Goal: Information Seeking & Learning: Learn about a topic

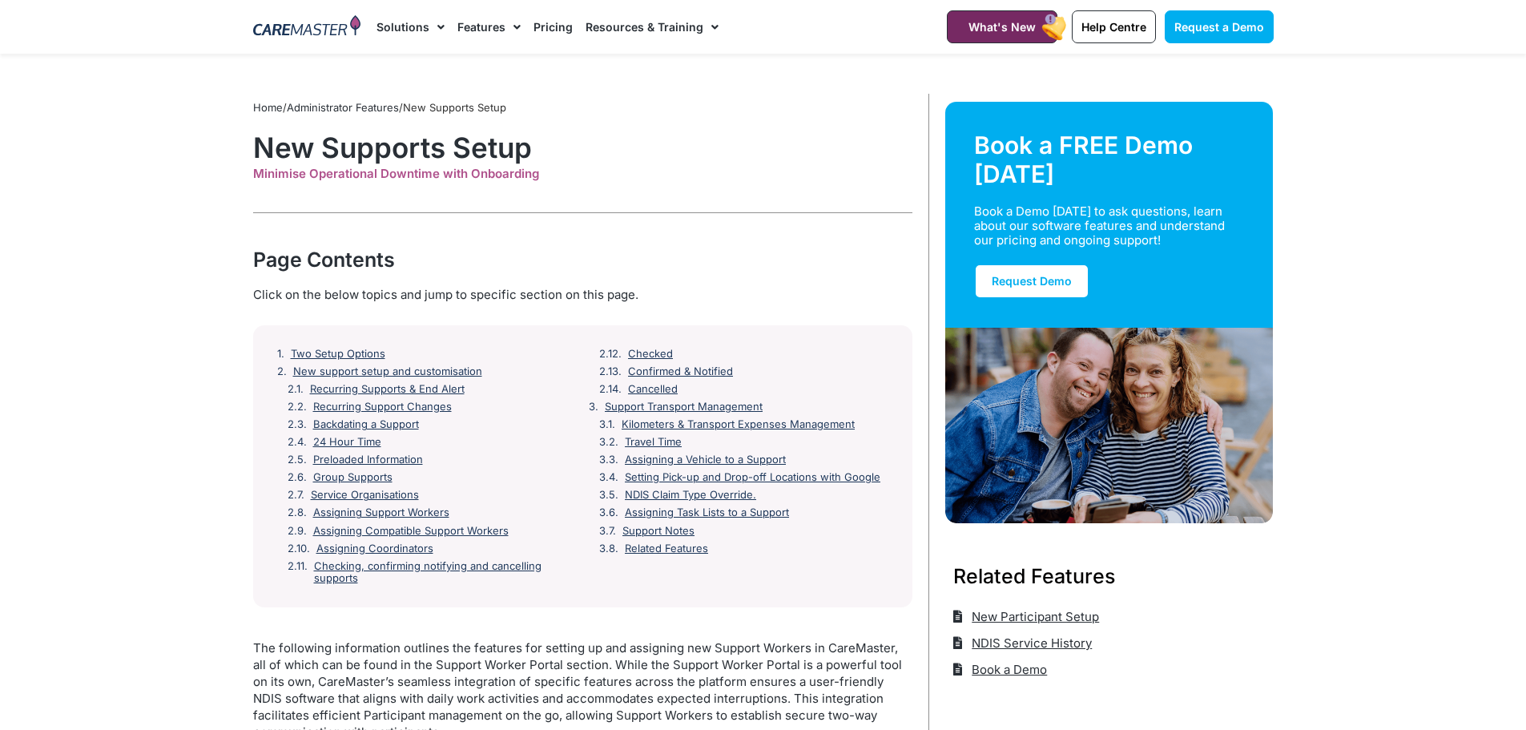
scroll to position [4706, 0]
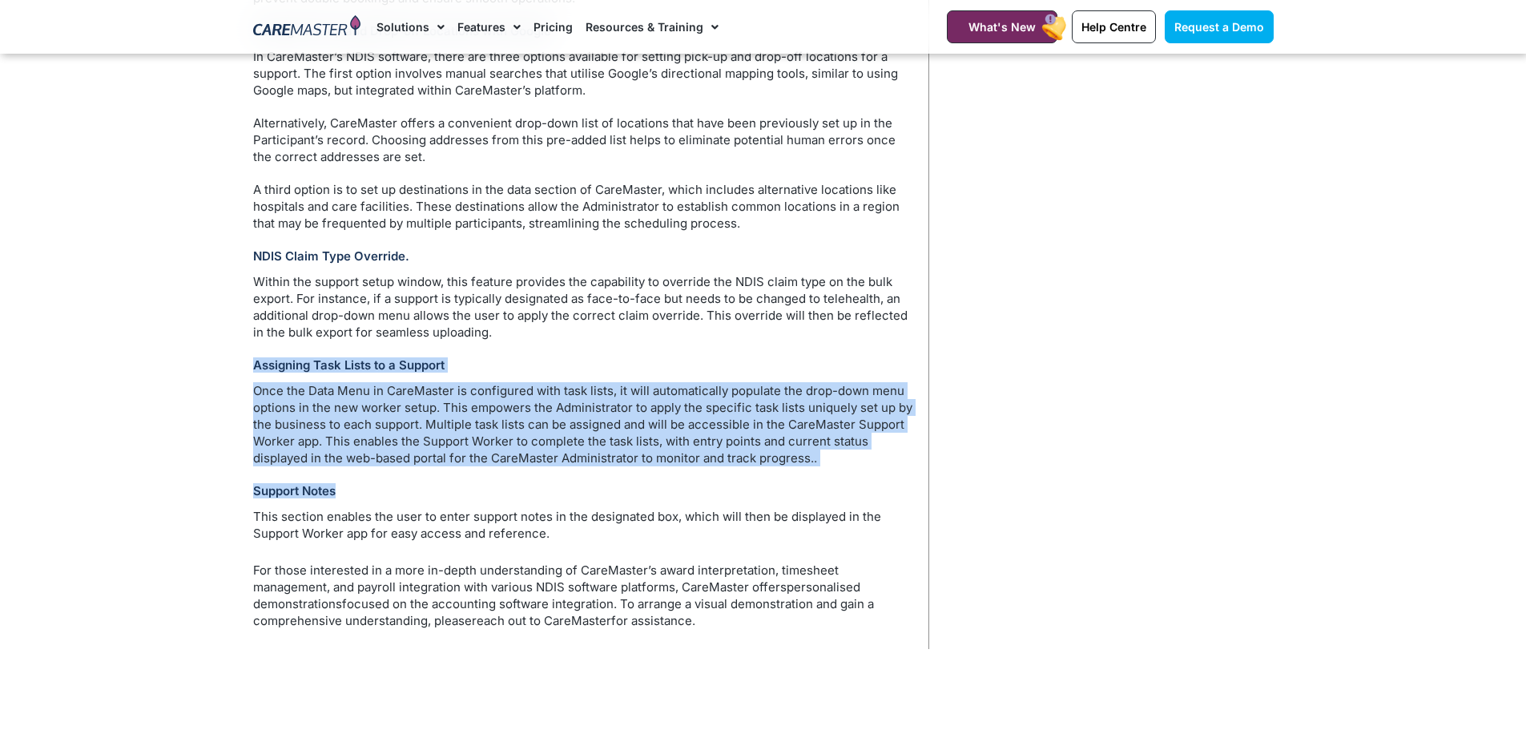
drag, startPoint x: 835, startPoint y: 467, endPoint x: 249, endPoint y: 357, distance: 596.5
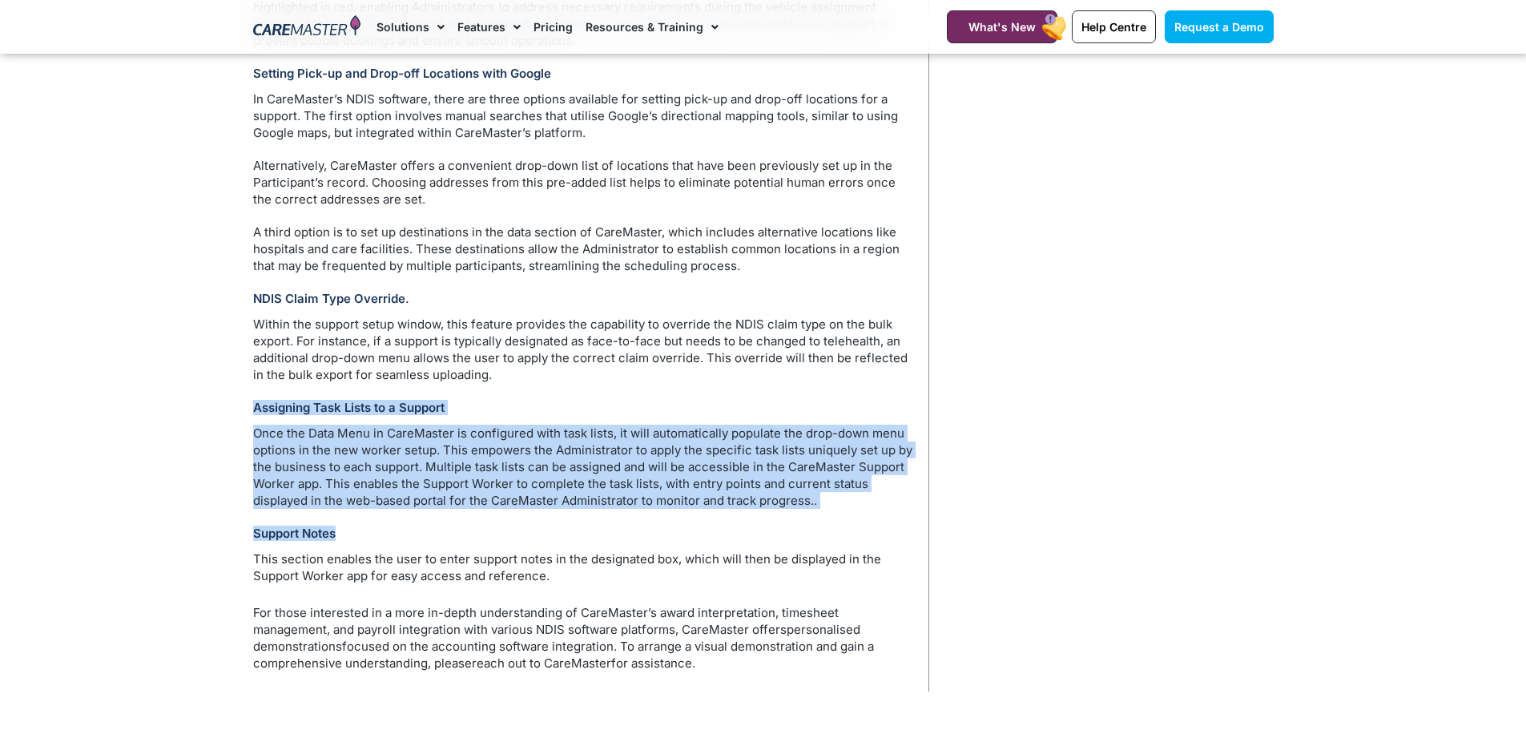
scroll to position [4626, 0]
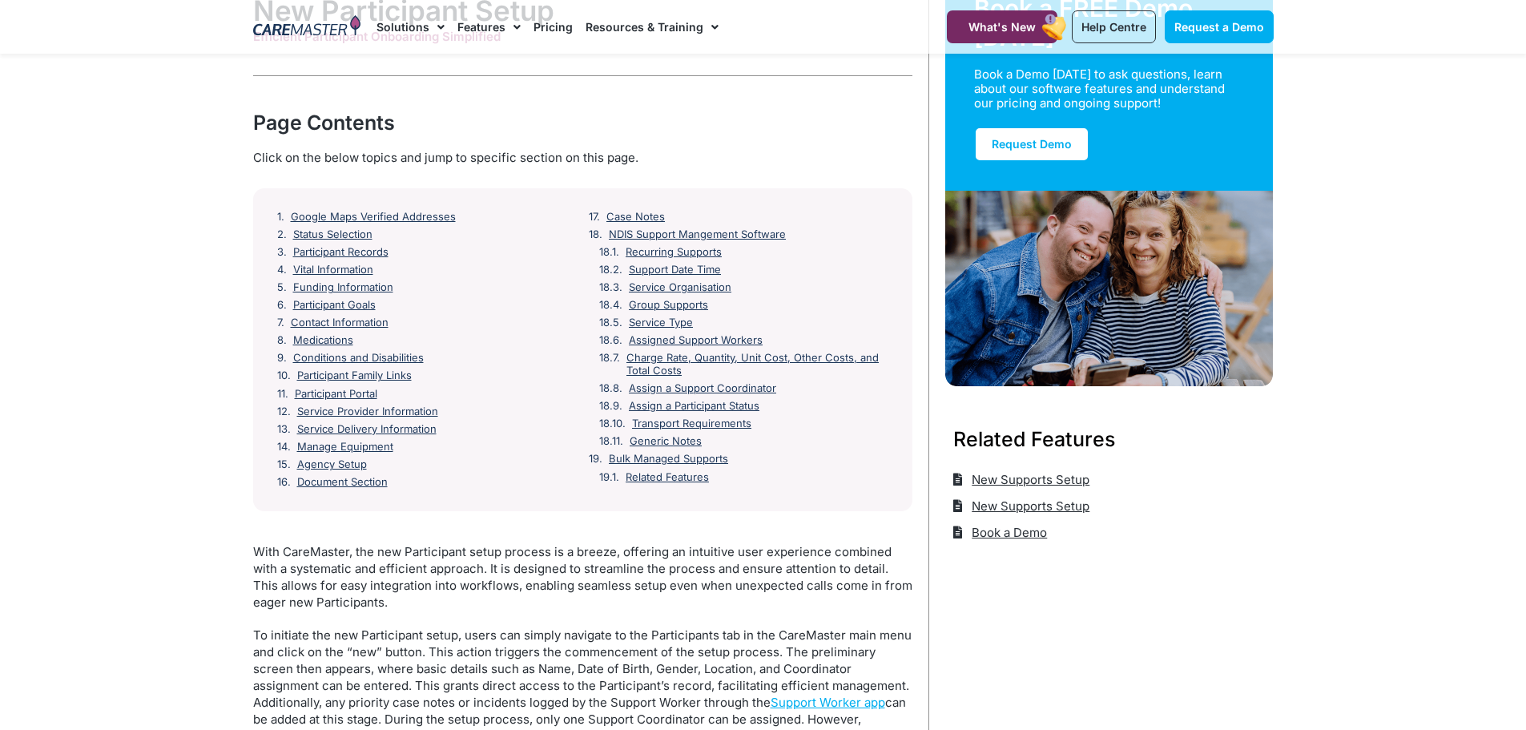
scroll to position [160, 0]
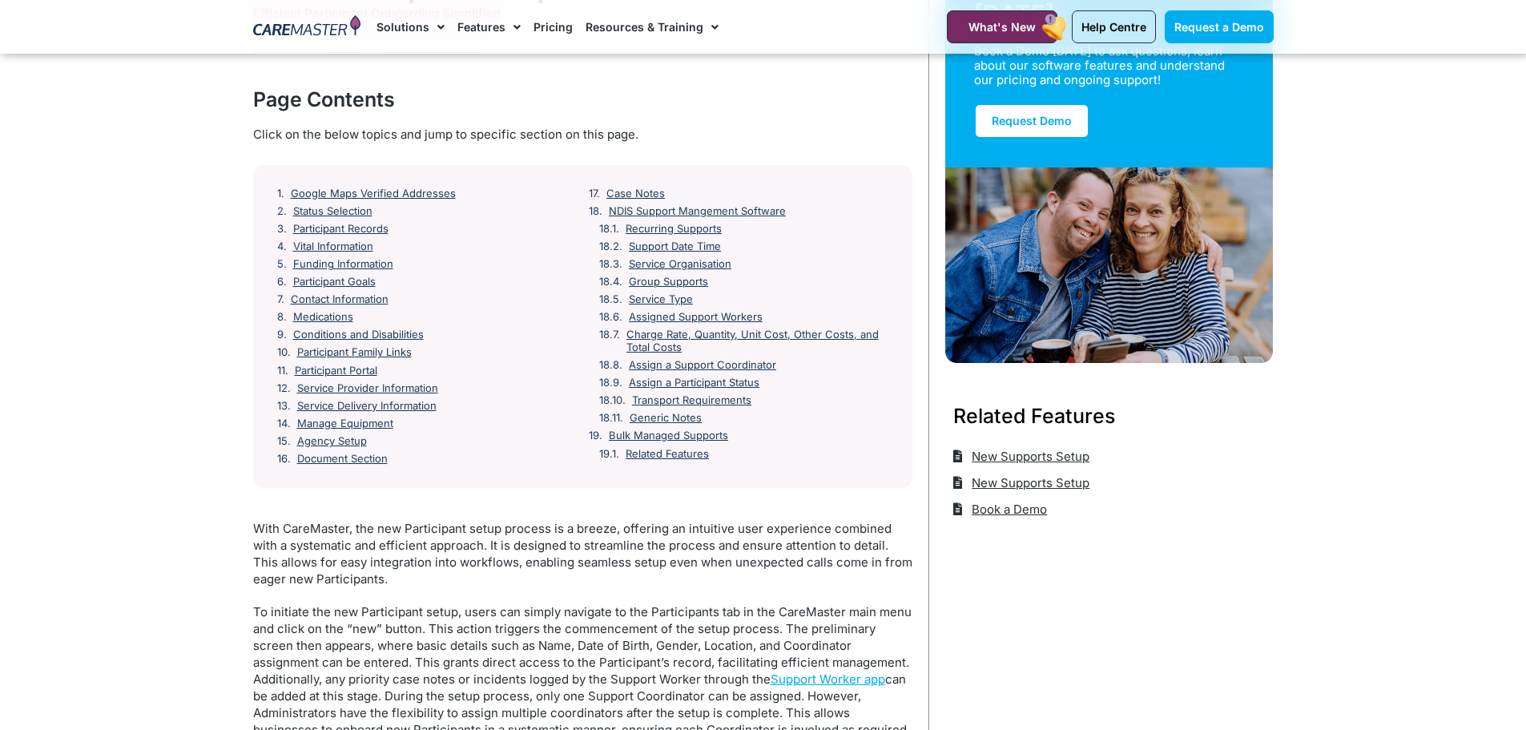
click at [497, 617] on p "To initiate the new Participant setup, users can simply navigate to the Partici…" at bounding box center [582, 670] width 659 height 135
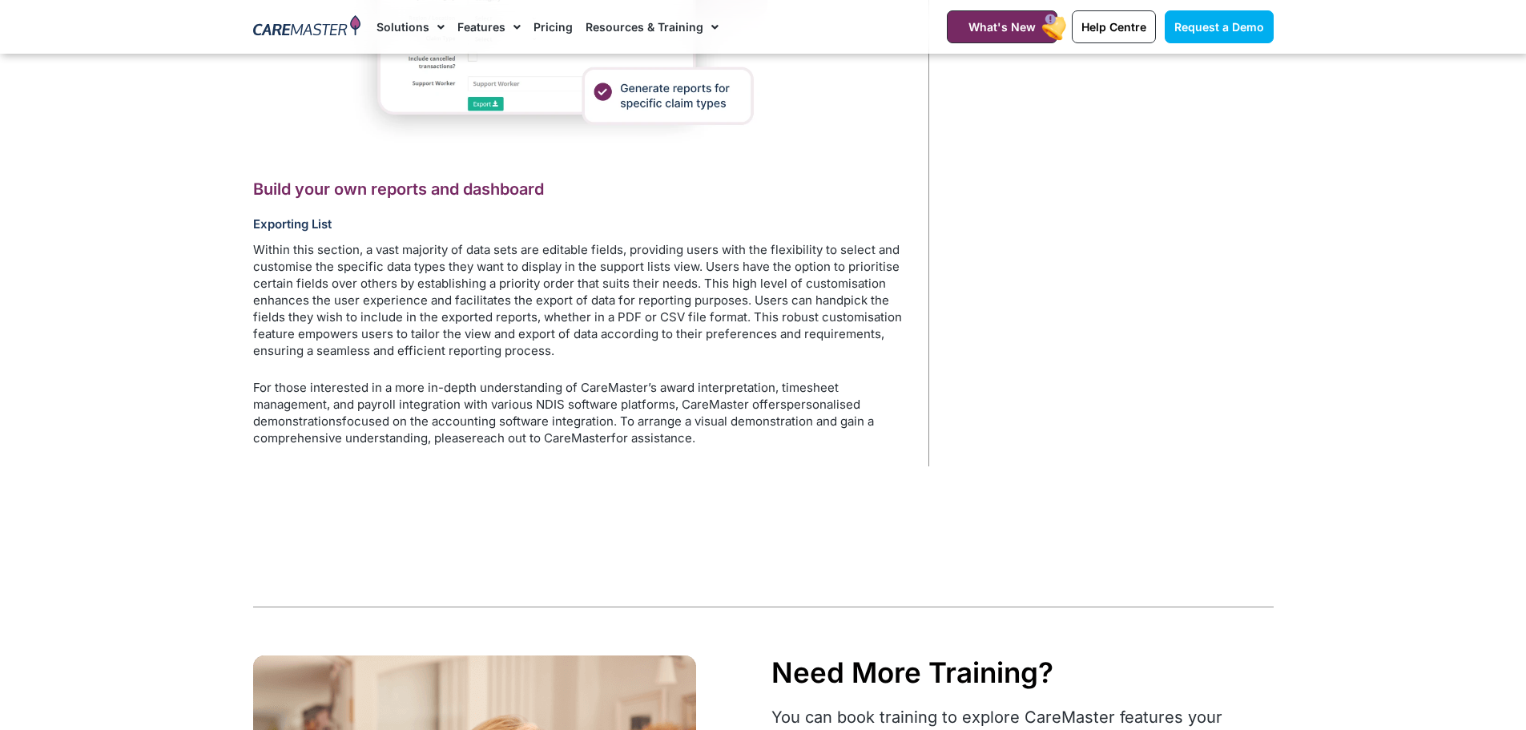
scroll to position [4485, 0]
